Goal: Task Accomplishment & Management: Use online tool/utility

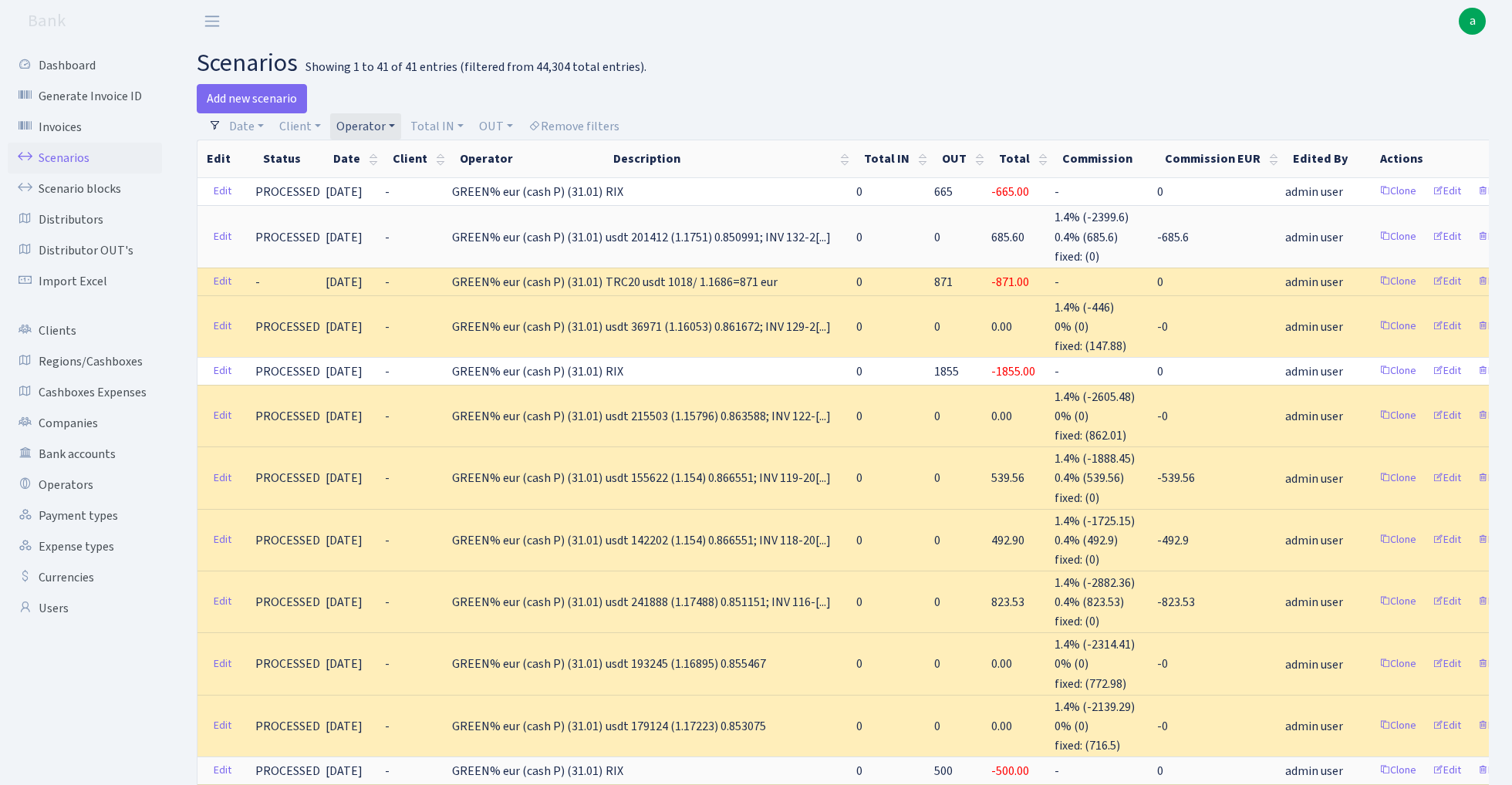
select select "100"
click at [365, 126] on link "Operator" at bounding box center [365, 126] width 71 height 26
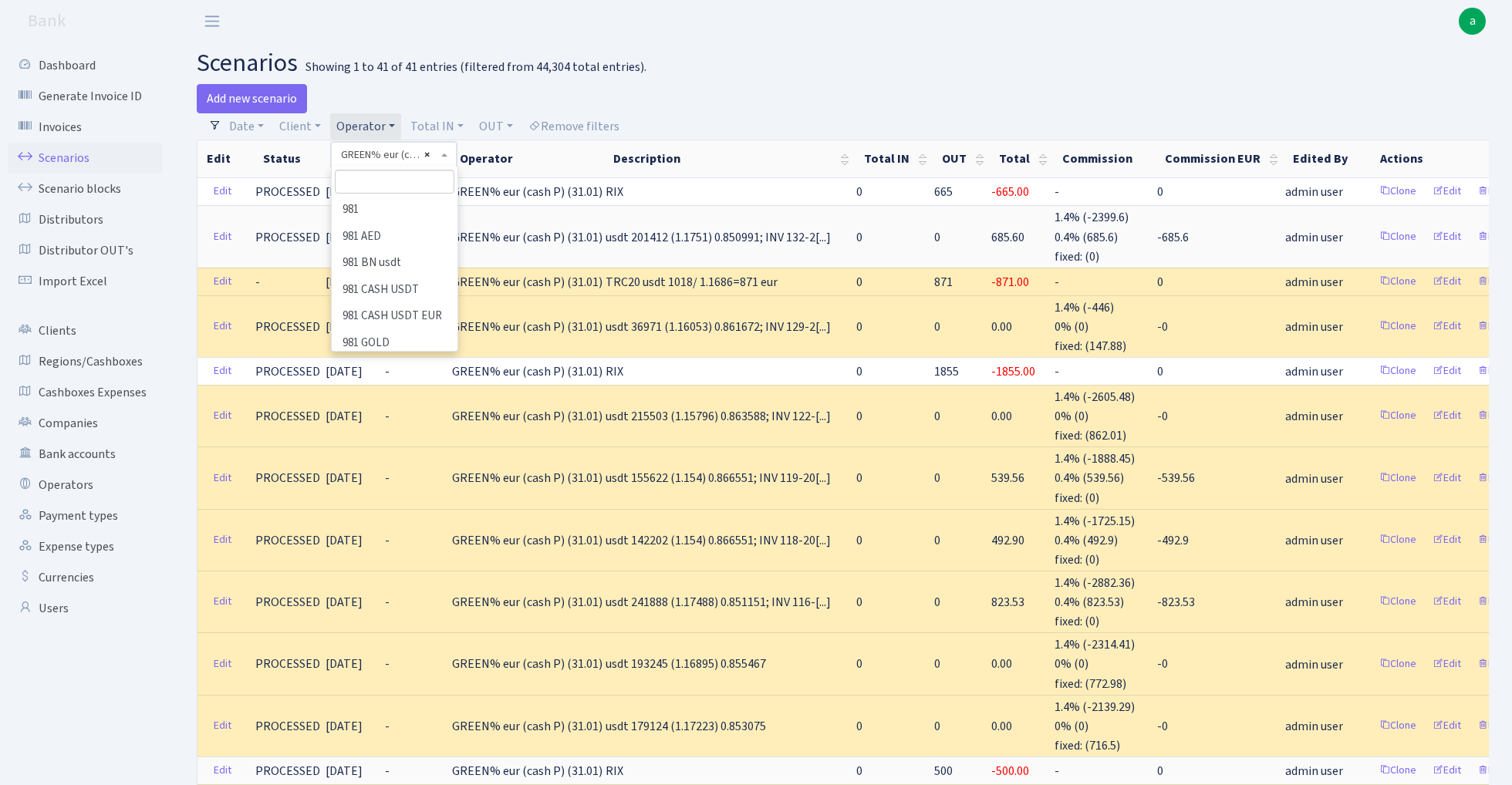
scroll to position [3529, 0]
click at [398, 183] on input "search" at bounding box center [394, 182] width 120 height 24
type input "lar"
click at [423, 201] on li "LARSSEN" at bounding box center [394, 210] width 123 height 27
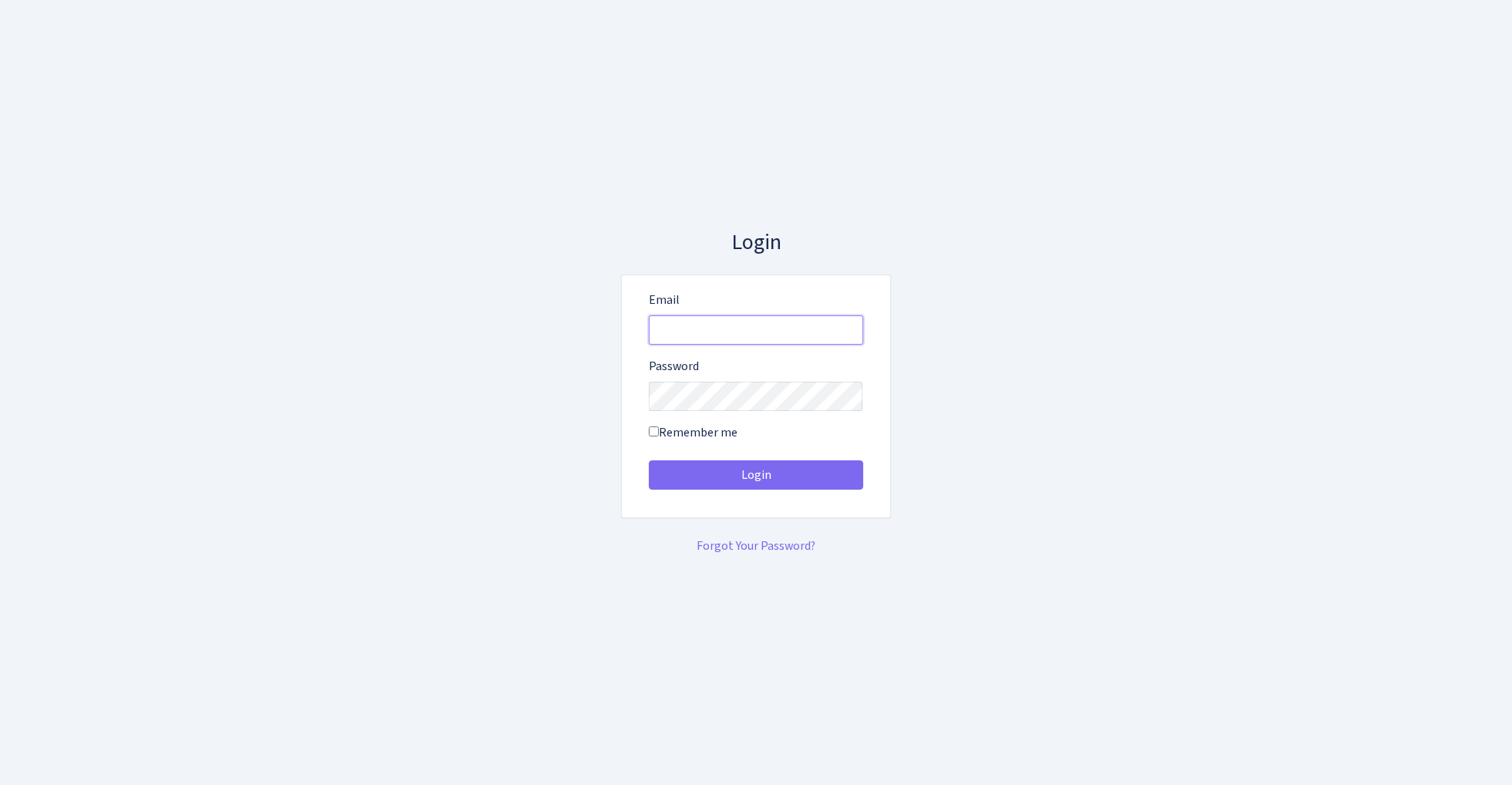
type input "[EMAIL_ADDRESS][DOMAIN_NAME]"
click at [755, 475] on button "Login" at bounding box center [756, 475] width 215 height 29
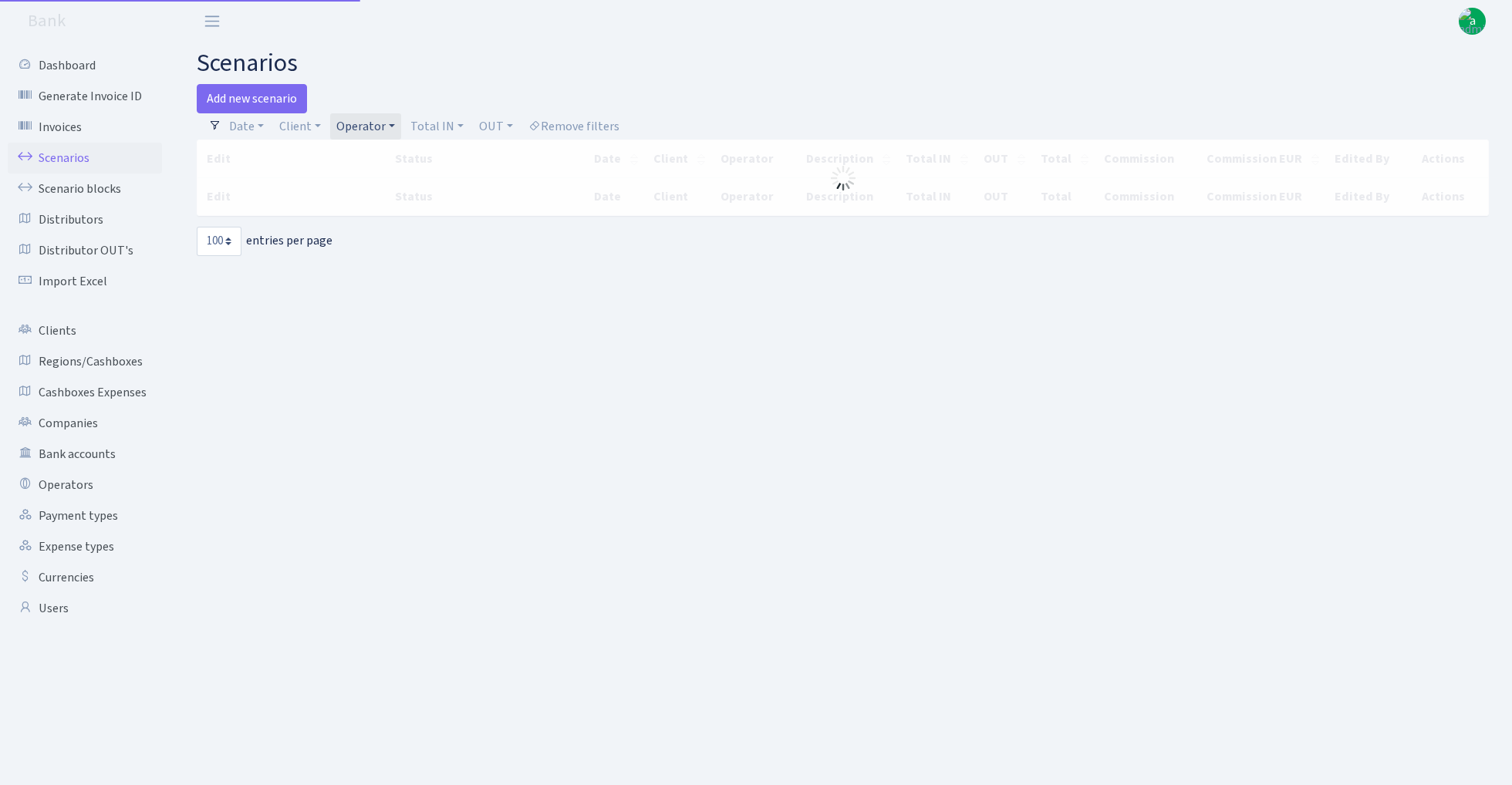
select select "100"
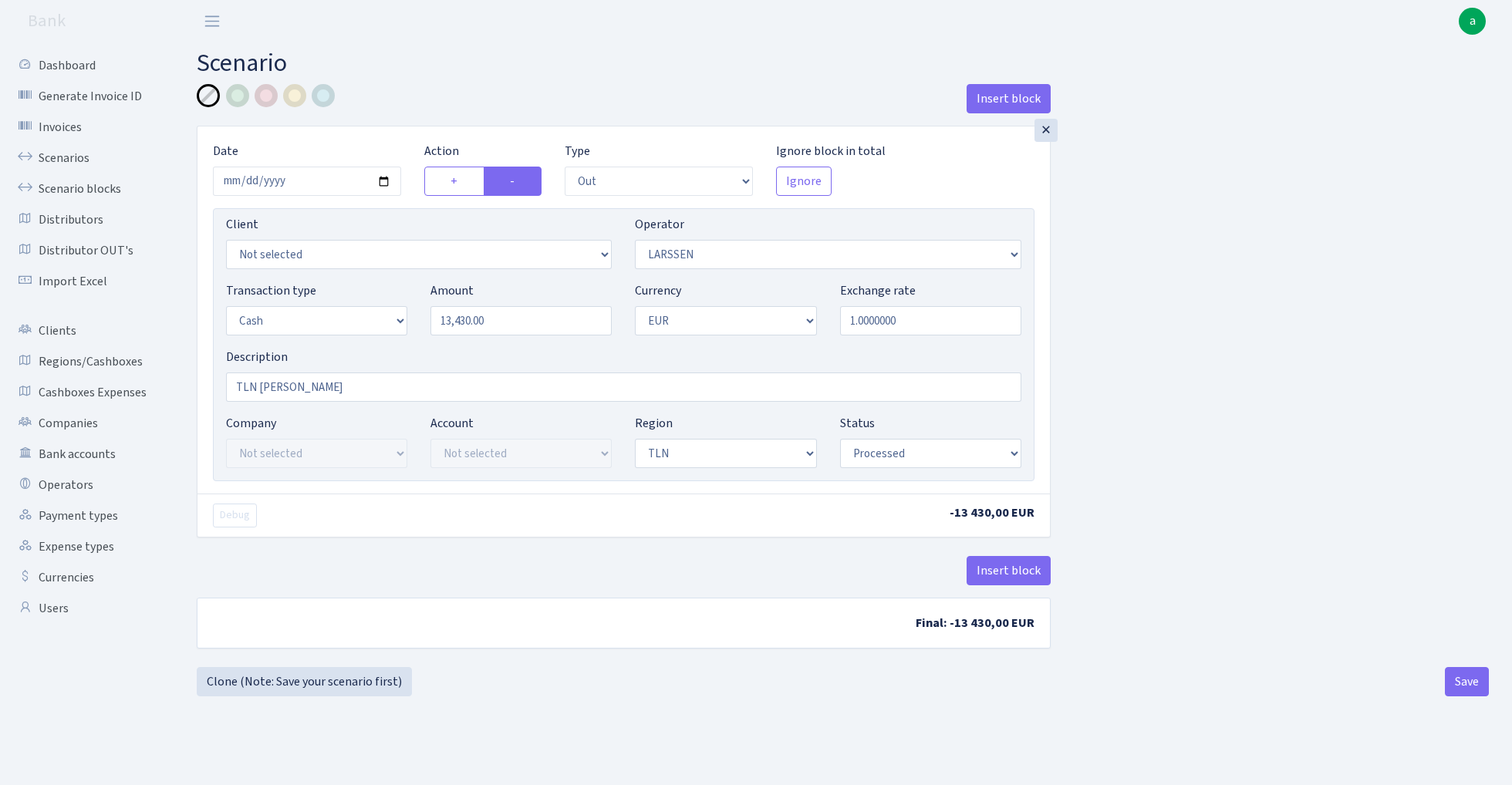
select select "out"
select select "36"
select select "1"
select select "2"
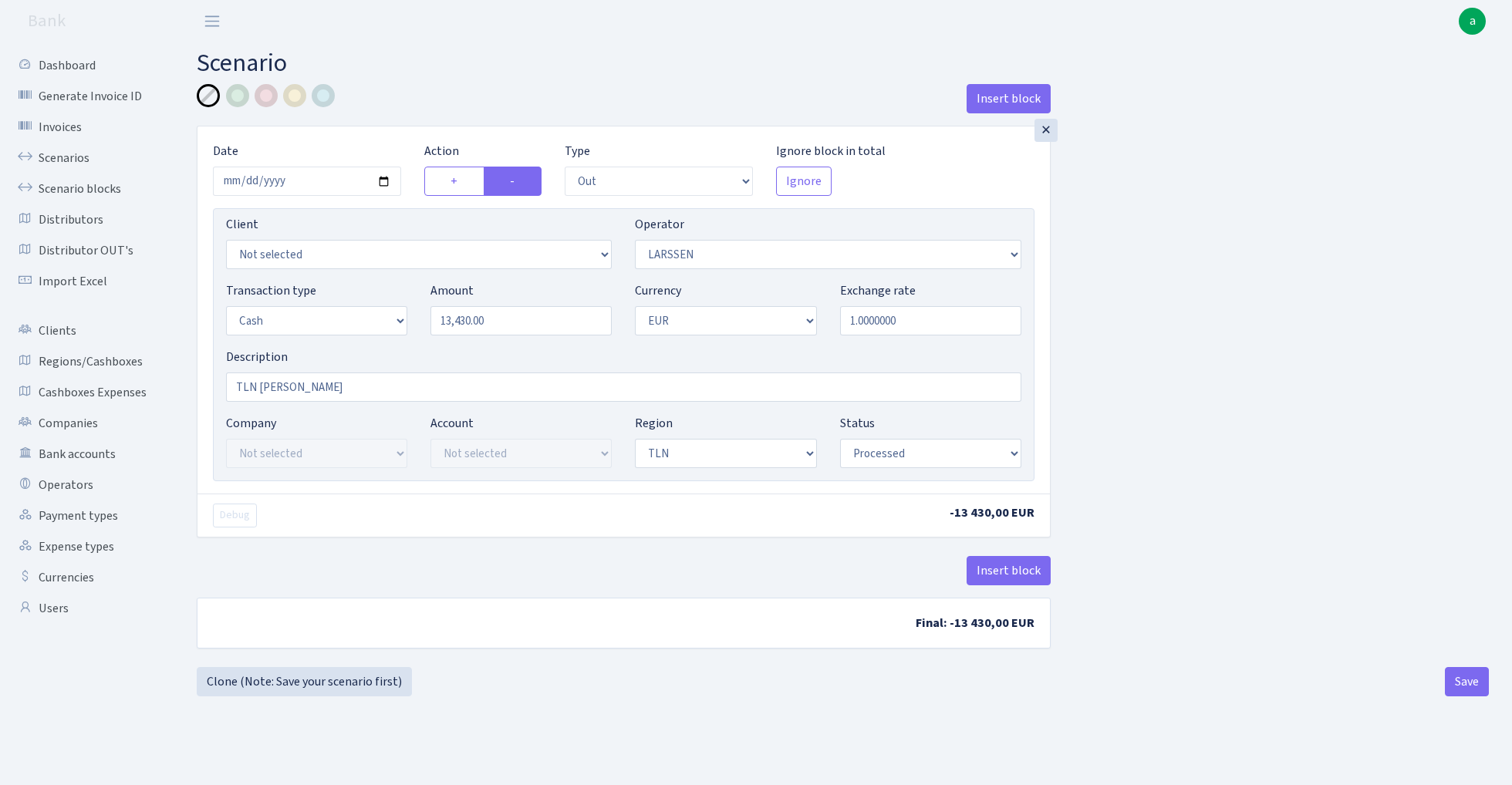
select select "processed"
click at [310, 175] on input "2025-09-14" at bounding box center [307, 181] width 188 height 29
type input "2025-09-21"
click at [494, 92] on div "Insert block" at bounding box center [624, 104] width 854 height 42
click at [509, 323] on input "13430.00" at bounding box center [520, 320] width 181 height 29
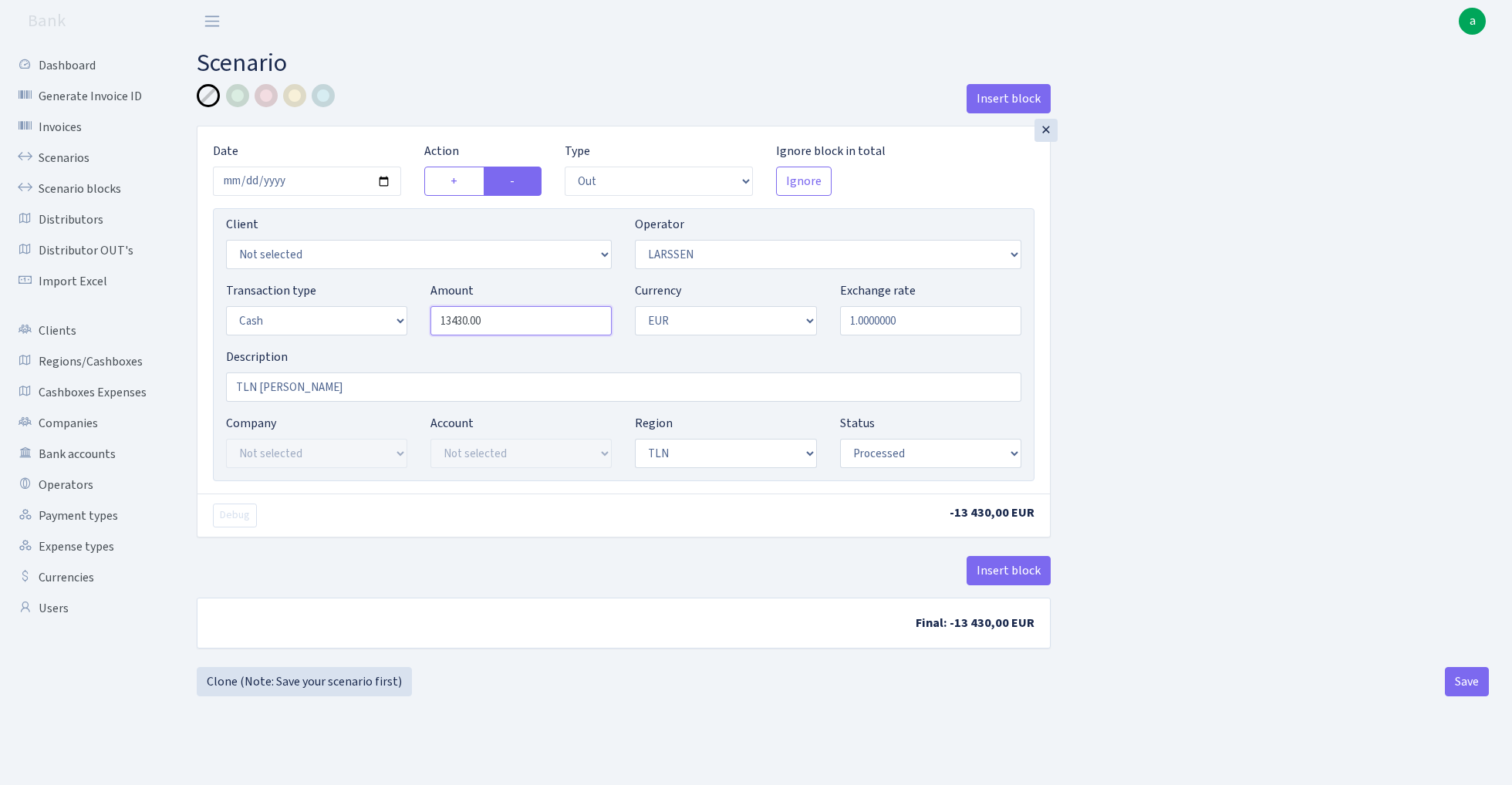
click at [509, 323] on input "13430.00" at bounding box center [520, 320] width 181 height 29
type input "23,700.00"
click at [1179, 312] on div "Insert block × Date 2025-09-21 Action + - Type --- In Out Commission Field requ…" at bounding box center [842, 375] width 1315 height 583
click at [1463, 686] on button "Save" at bounding box center [1467, 682] width 44 height 29
select select "out"
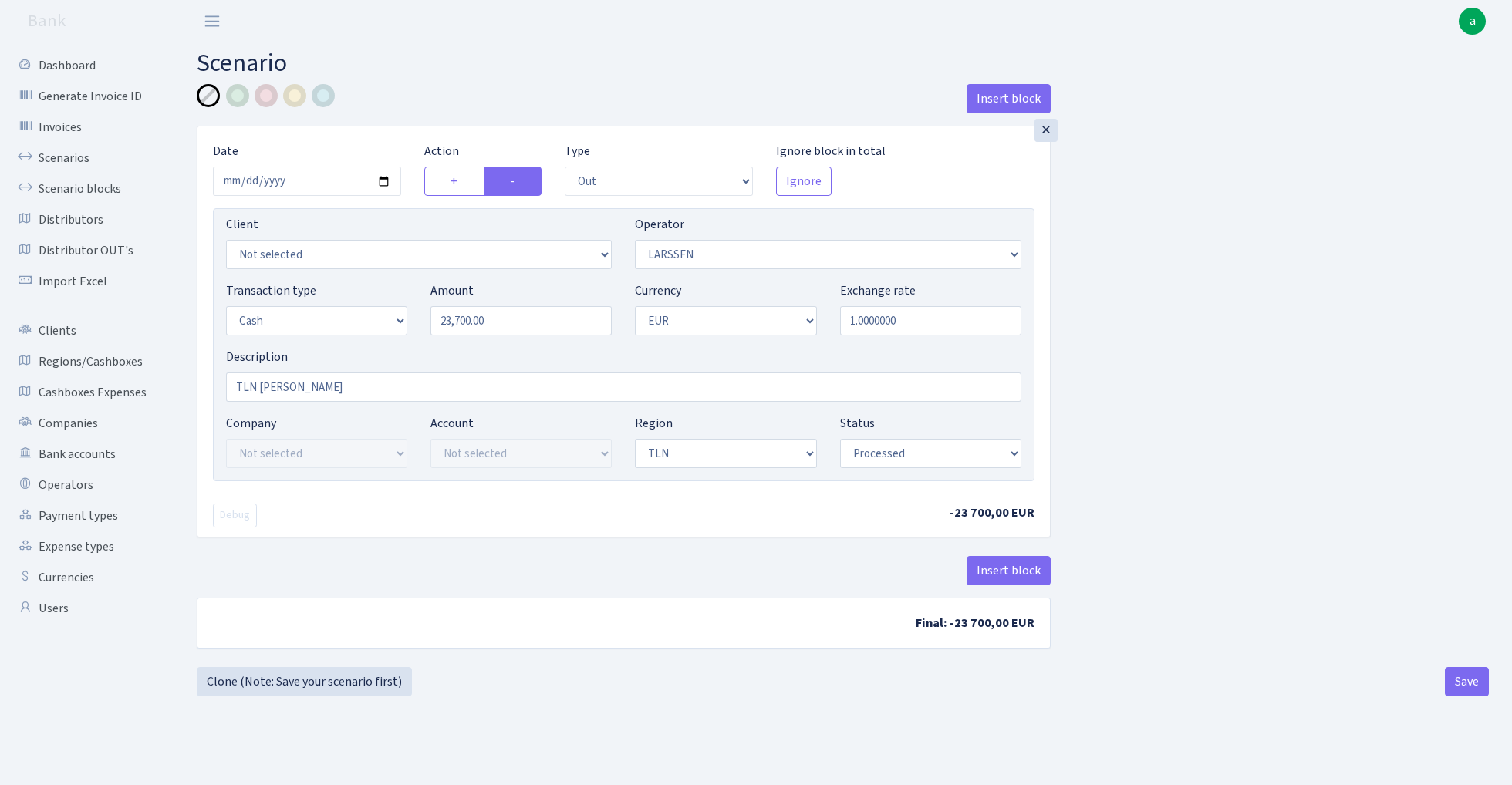
select select "36"
select select "1"
select select "2"
select select "processed"
